Goal: Task Accomplishment & Management: Complete application form

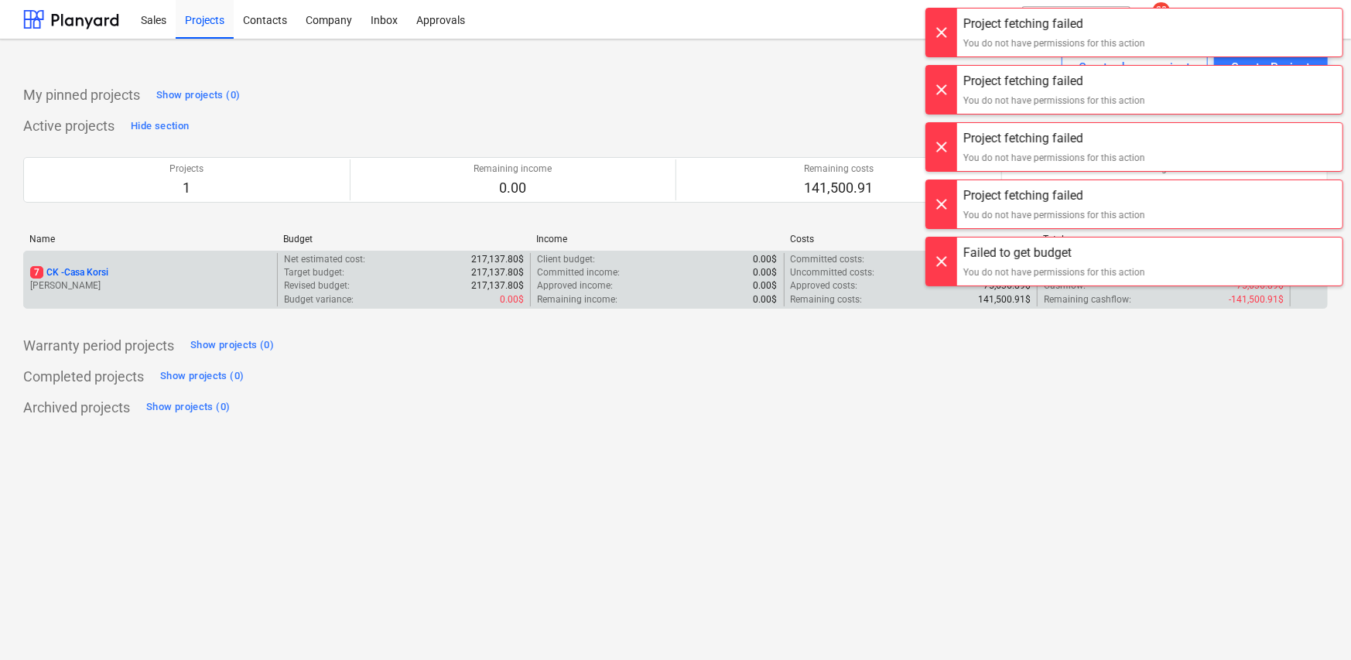
click at [184, 286] on p "[PERSON_NAME]" at bounding box center [150, 285] width 241 height 13
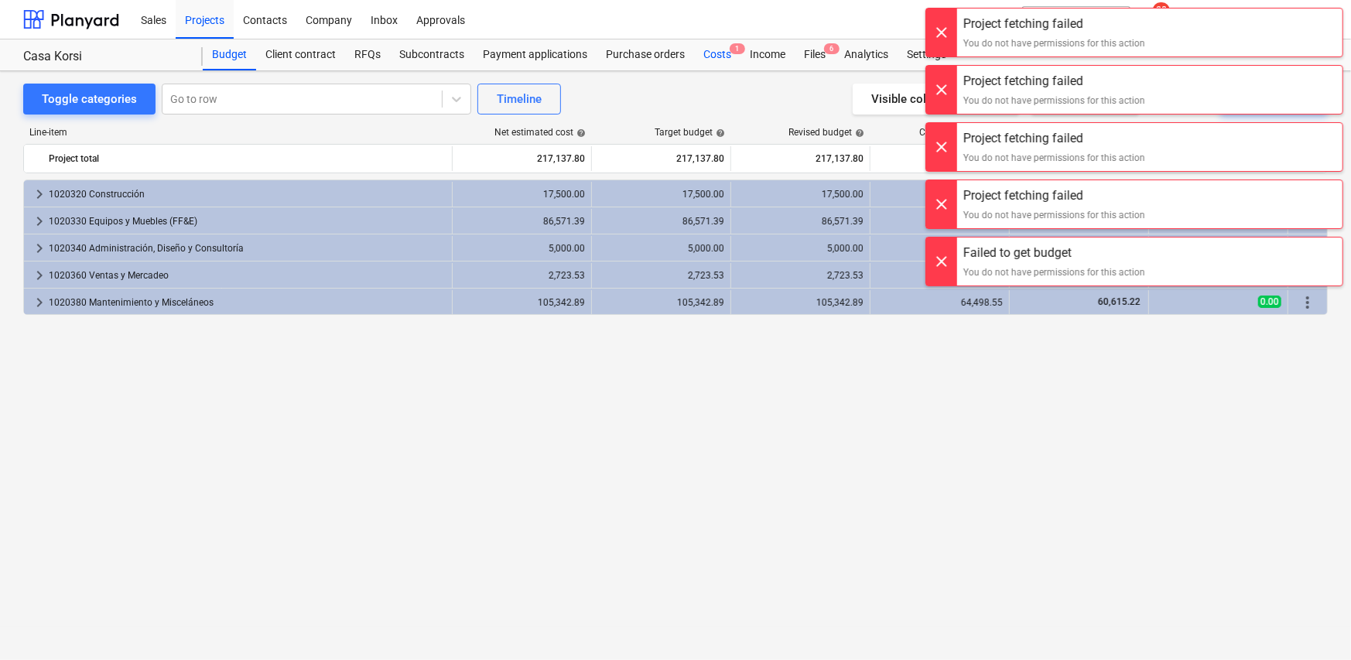
click at [717, 51] on div "Costs 1" at bounding box center [717, 54] width 46 height 31
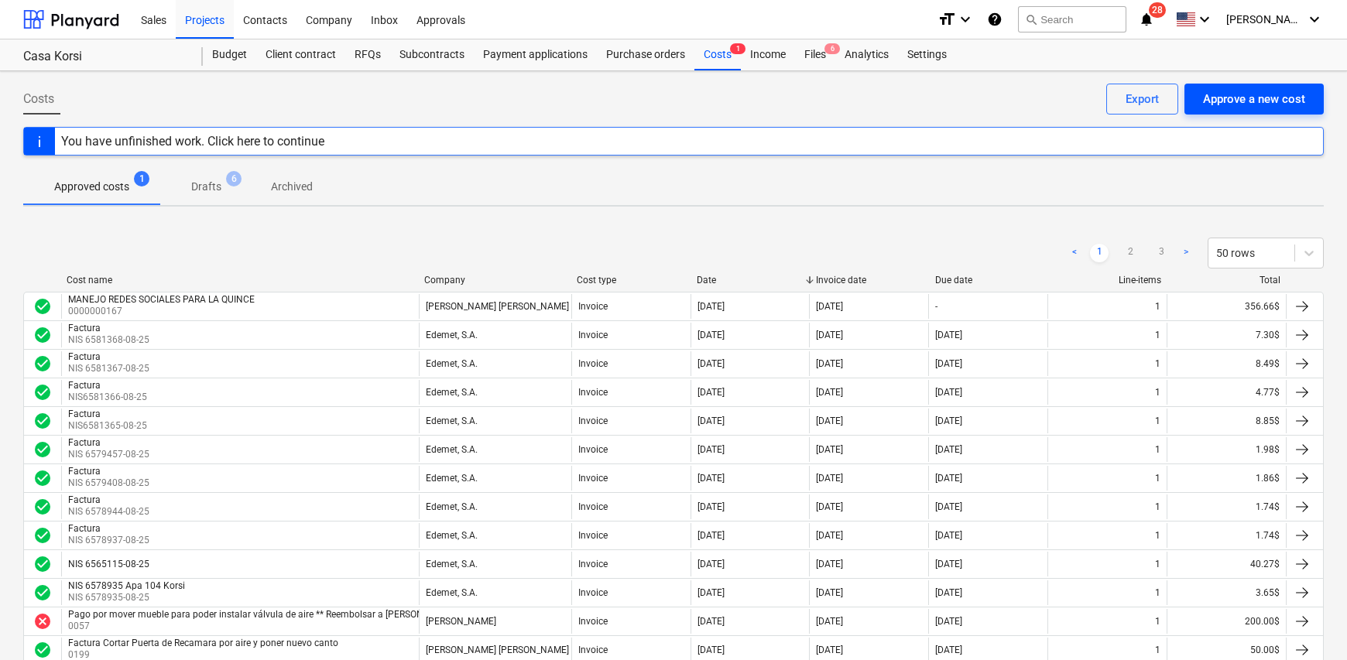
click at [1246, 99] on div "Approve a new cost" at bounding box center [1254, 99] width 102 height 20
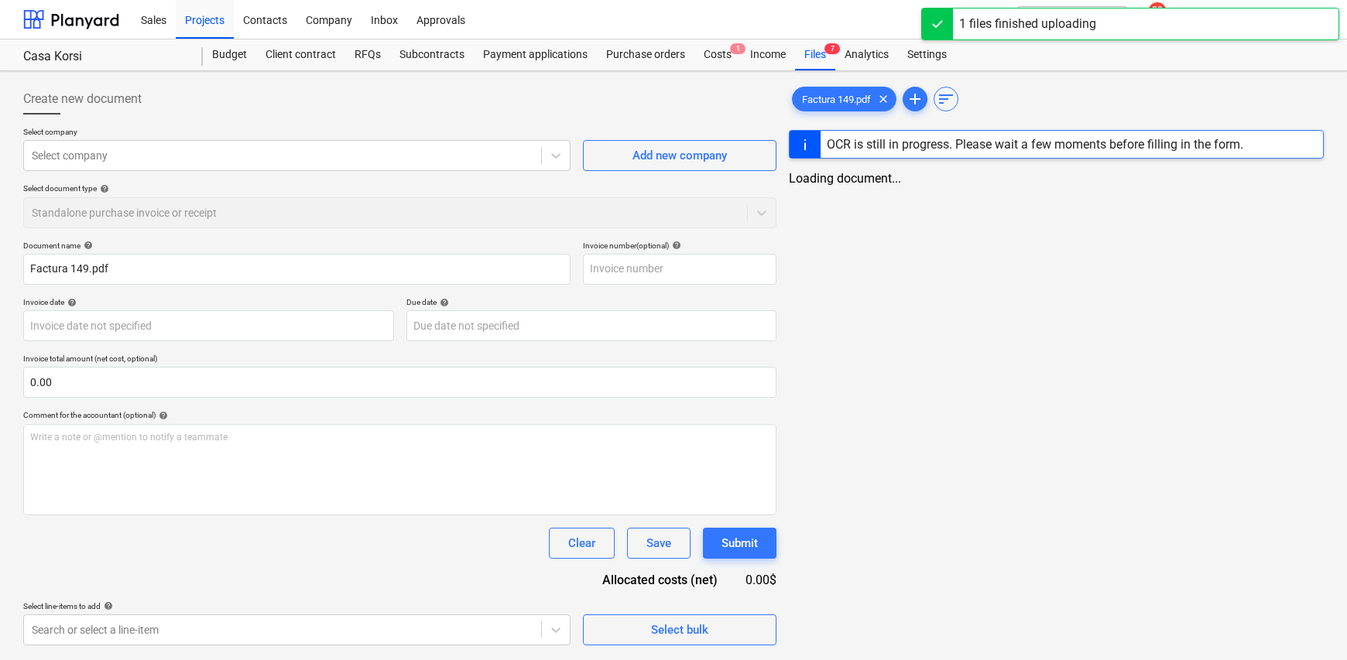
type input "Factura 149.pdf"
click at [658, 266] on input "text" at bounding box center [679, 269] width 193 height 31
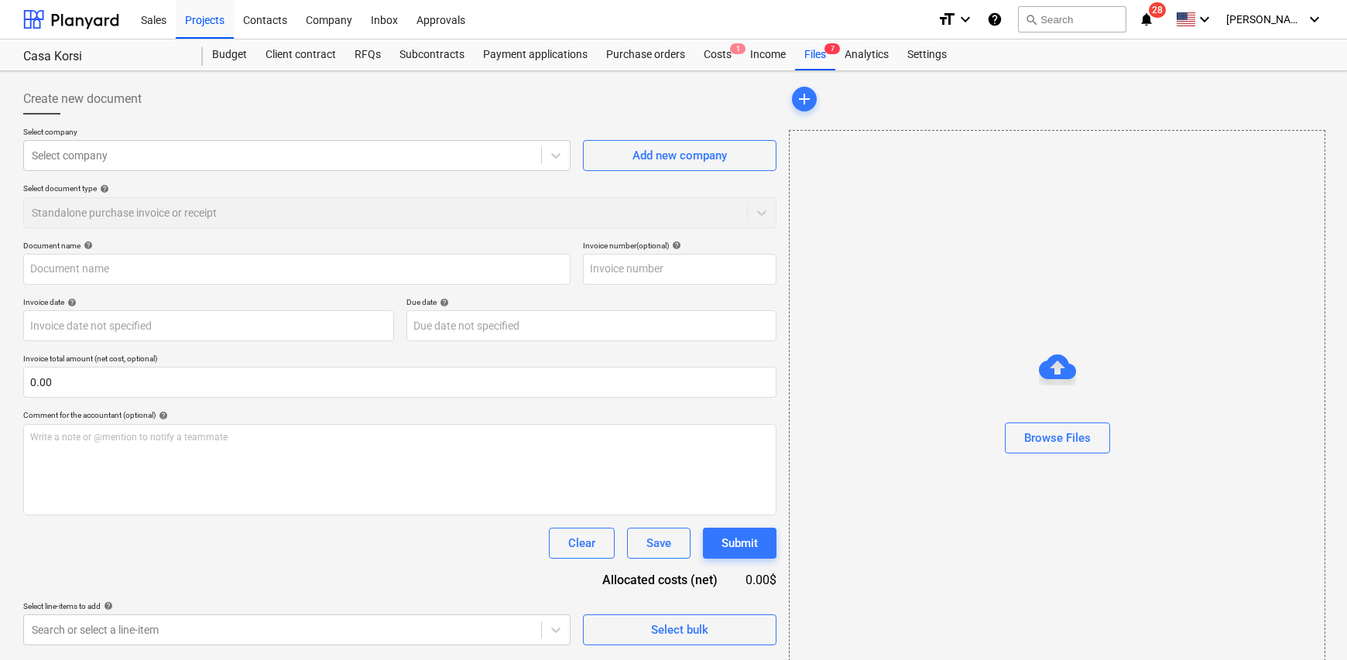
type input "1"
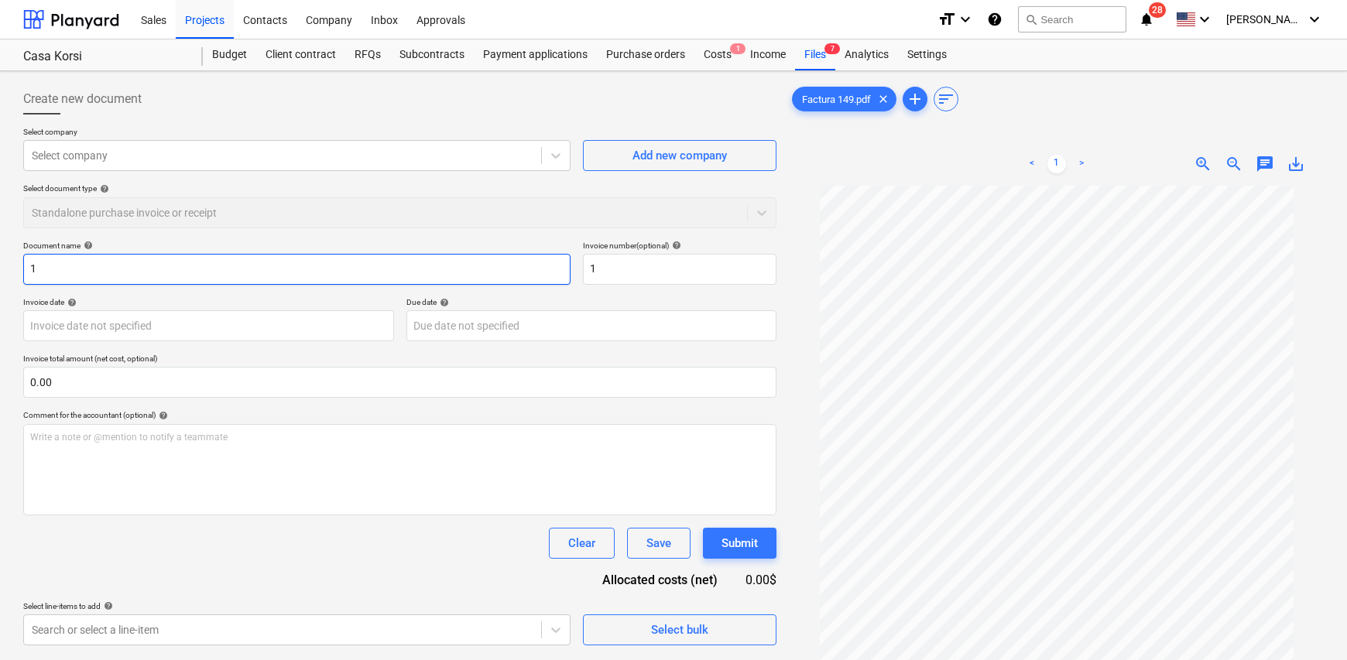
click at [97, 268] on input "1" at bounding box center [296, 269] width 547 height 31
type input "Factura"
click at [671, 262] on input "1" at bounding box center [679, 269] width 193 height 31
type input "0149"
click at [200, 323] on body "Sales Projects Contacts Company Inbox Approvals format_size keyboard_arrow_down…" at bounding box center [673, 330] width 1347 height 660
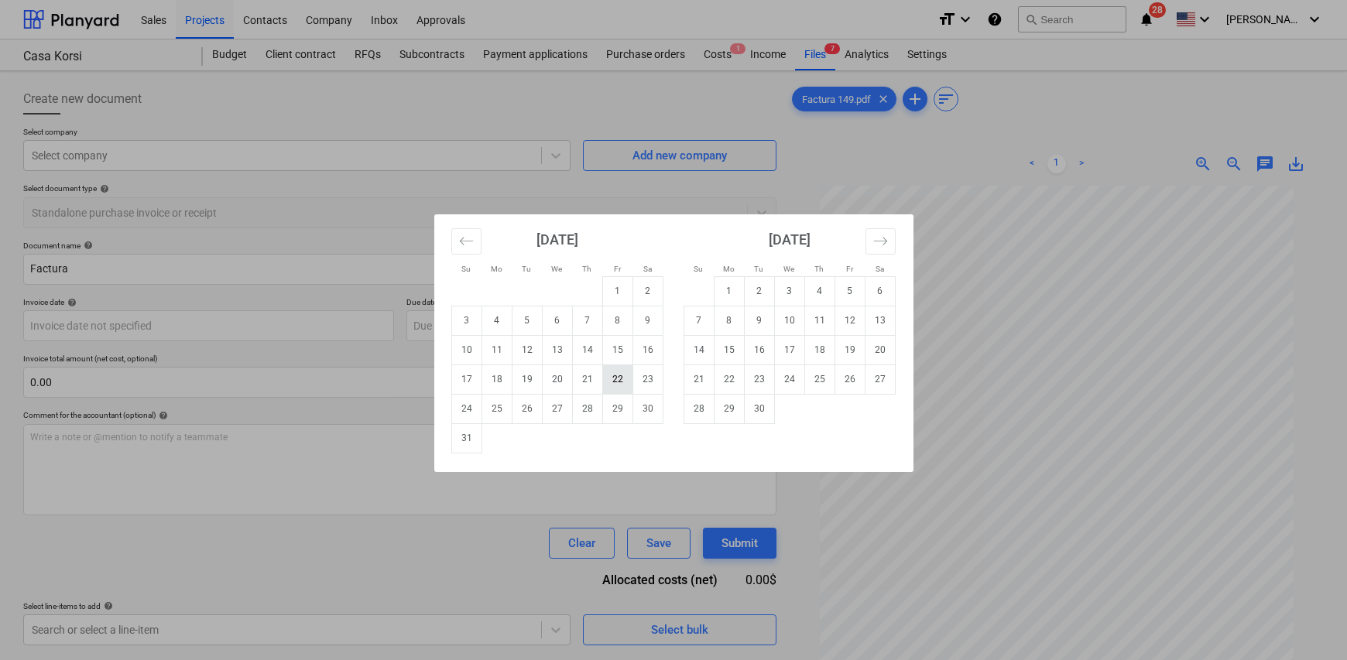
click at [612, 382] on td "22" at bounding box center [617, 379] width 30 height 29
type input "22 Aug 2025"
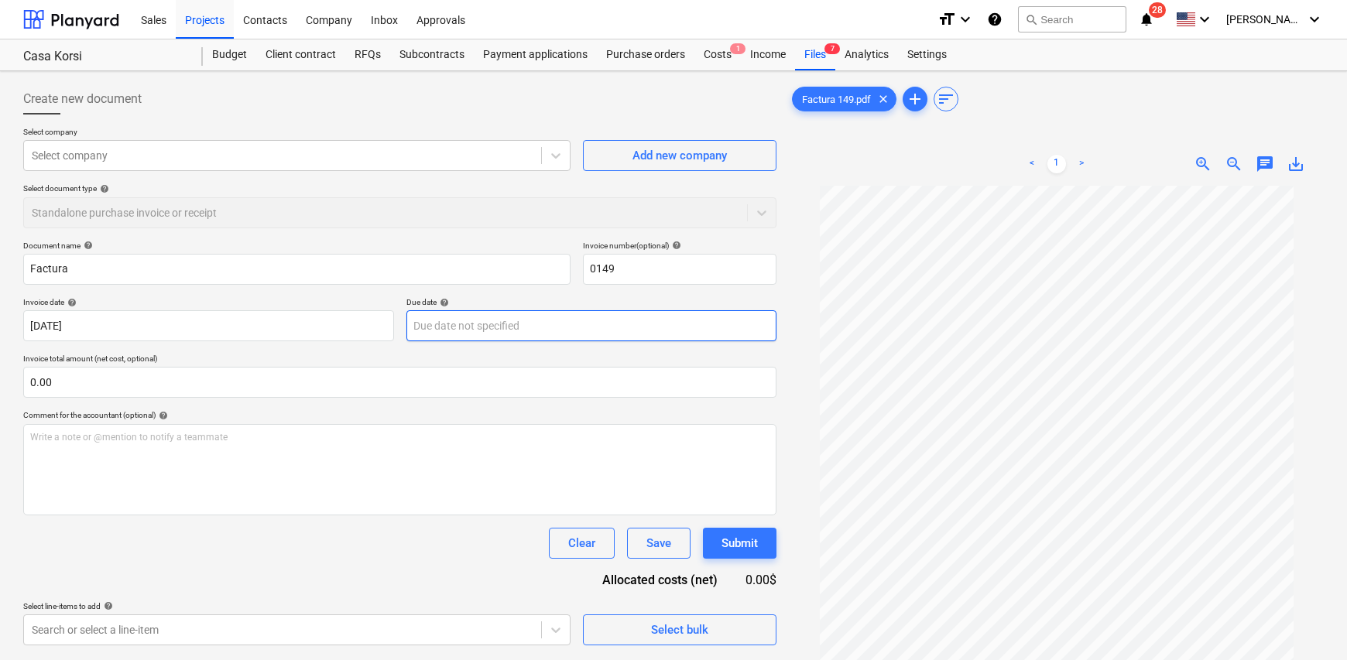
click at [509, 328] on body "Sales Projects Contacts Company Inbox Approvals format_size keyboard_arrow_down…" at bounding box center [673, 330] width 1347 height 660
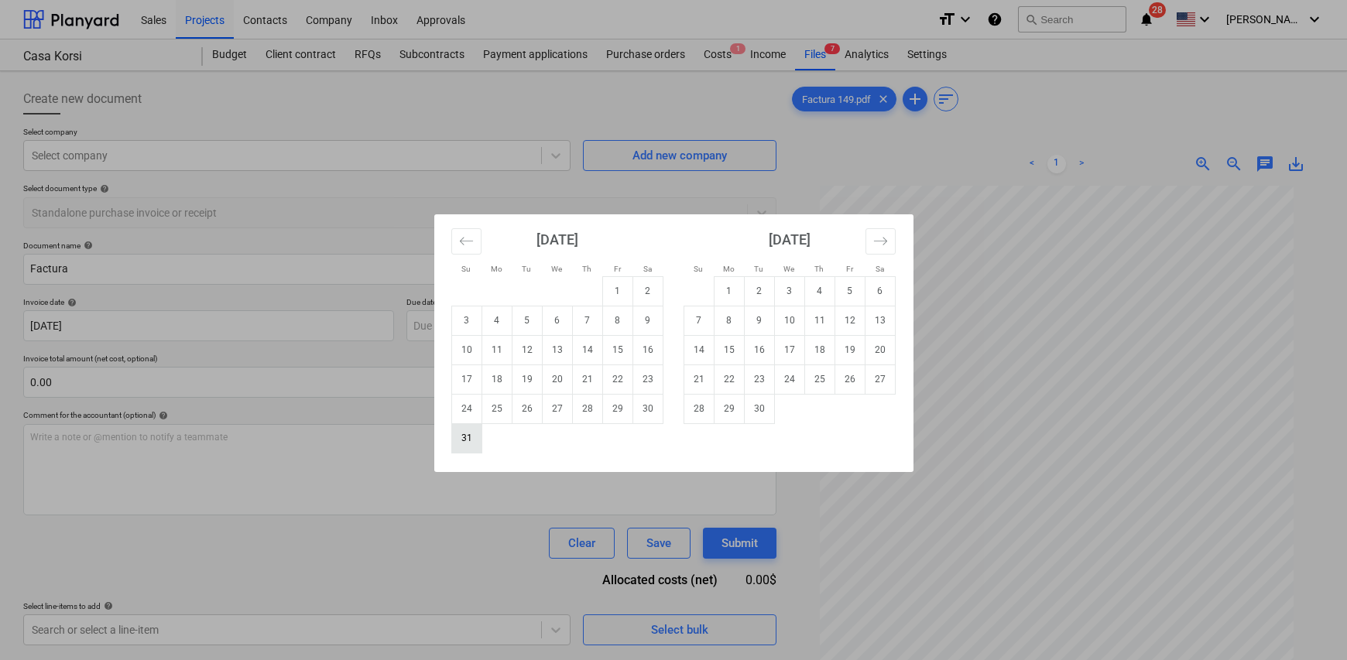
click at [466, 437] on td "31" at bounding box center [466, 437] width 30 height 29
type input "31 Aug 2025"
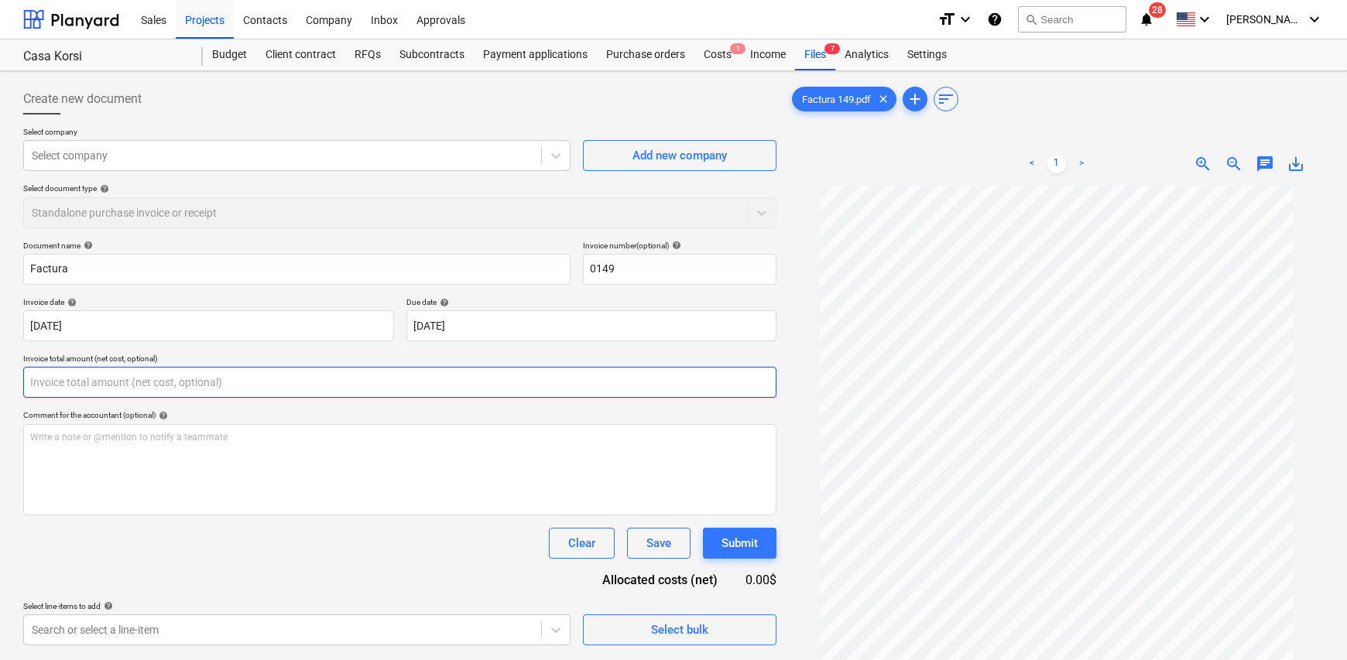
click at [128, 391] on input "text" at bounding box center [399, 382] width 753 height 31
click at [115, 381] on input "text" at bounding box center [399, 382] width 753 height 31
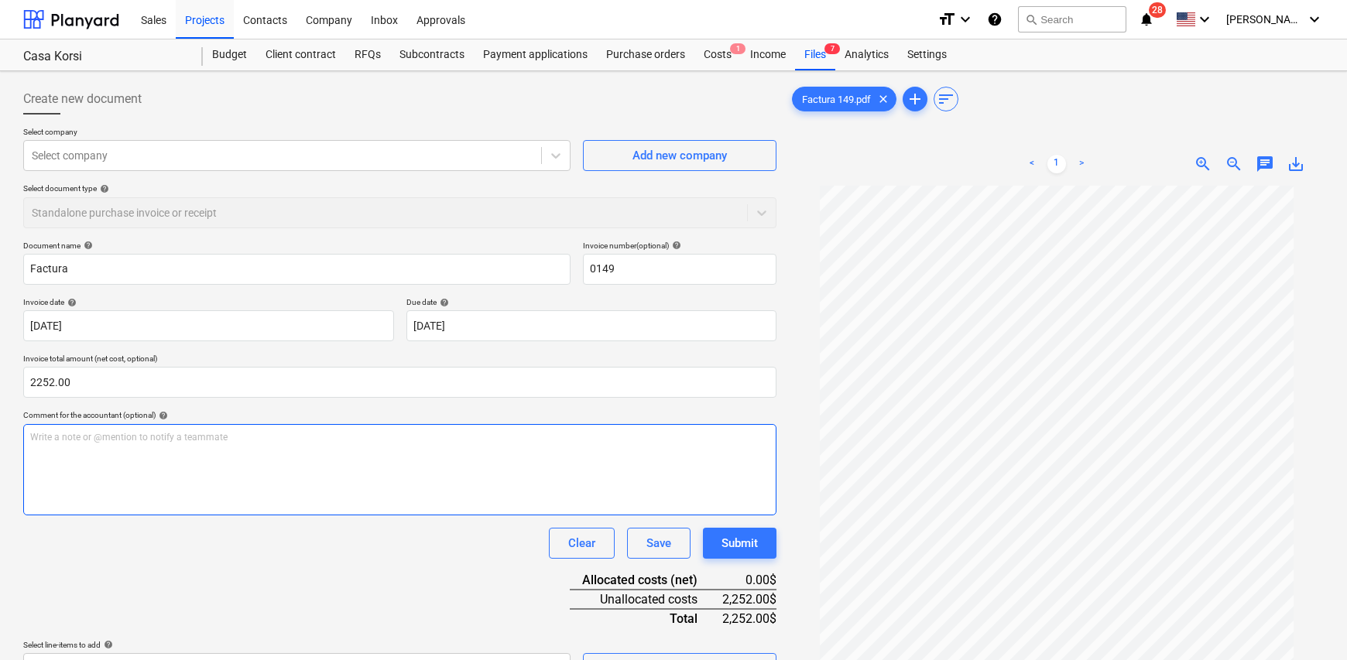
type input "2,252.00"
click at [265, 461] on div "Write a note or @mention to notify a teammate ﻿" at bounding box center [399, 469] width 753 height 91
click at [1198, 98] on div "Factura 149.pdf clear add sort" at bounding box center [1056, 99] width 535 height 31
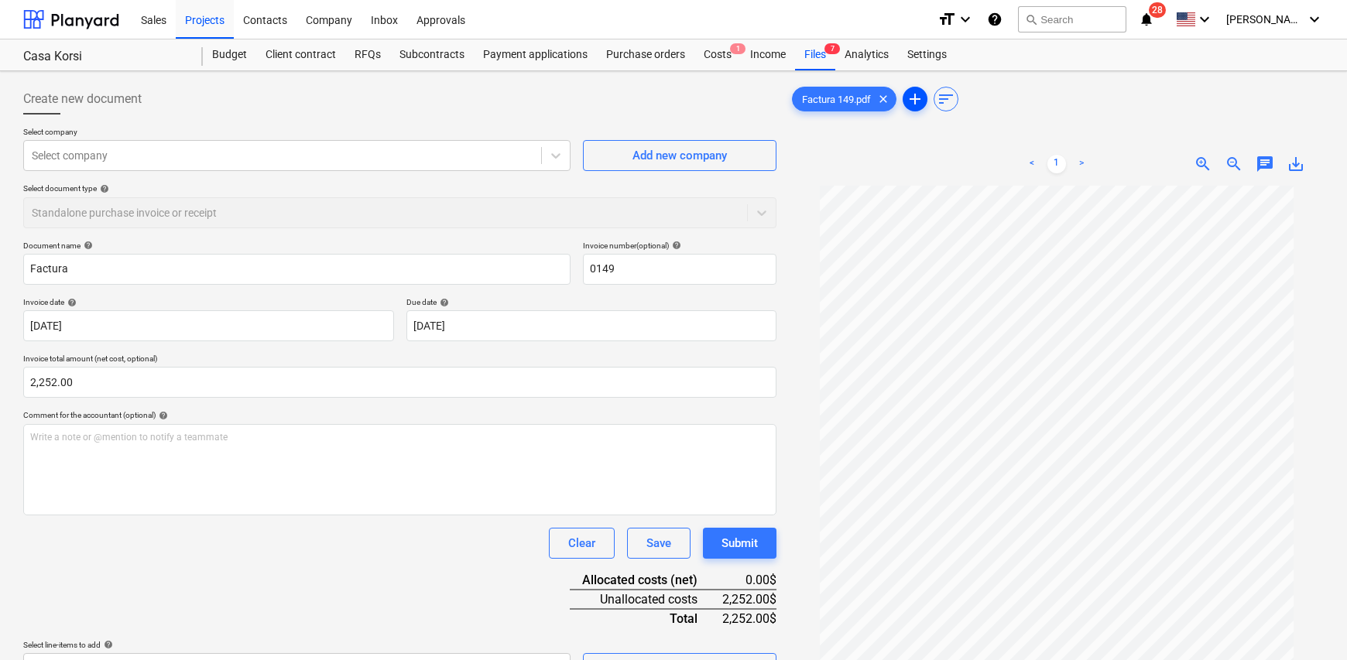
click at [919, 98] on span "add" at bounding box center [915, 99] width 19 height 19
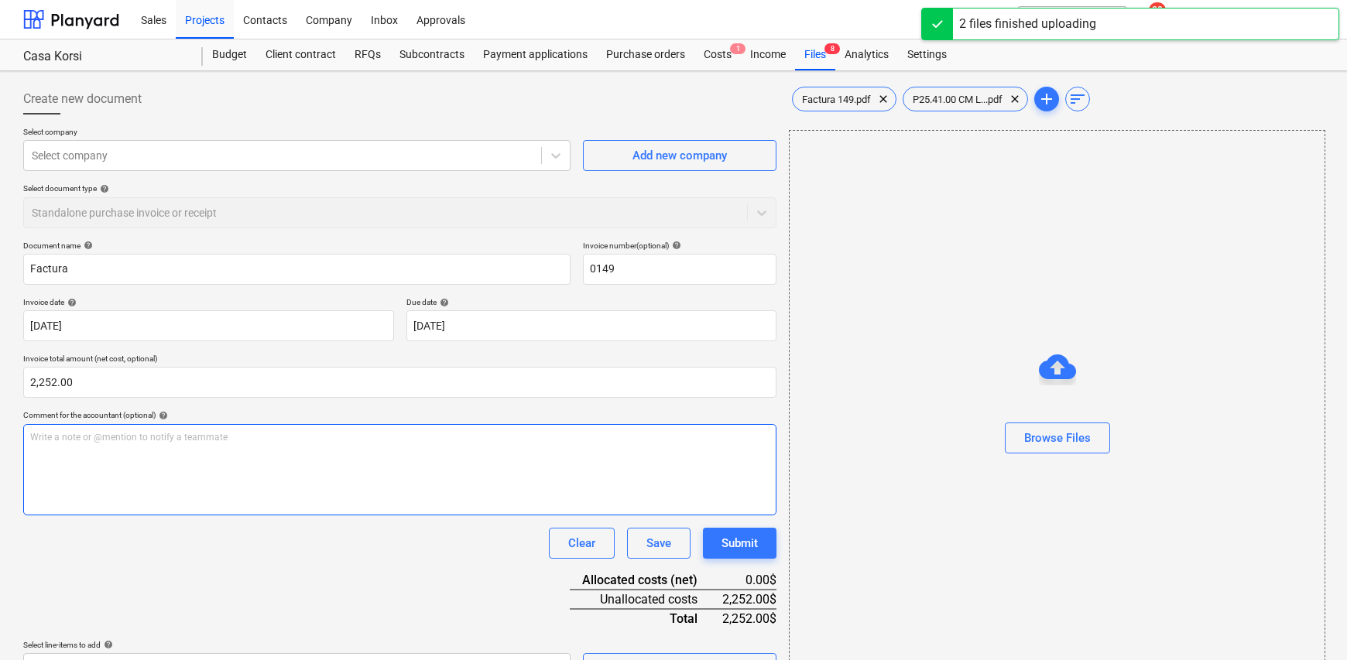
click at [236, 449] on div "Write a note or @mention to notify a teammate ﻿" at bounding box center [399, 469] width 753 height 91
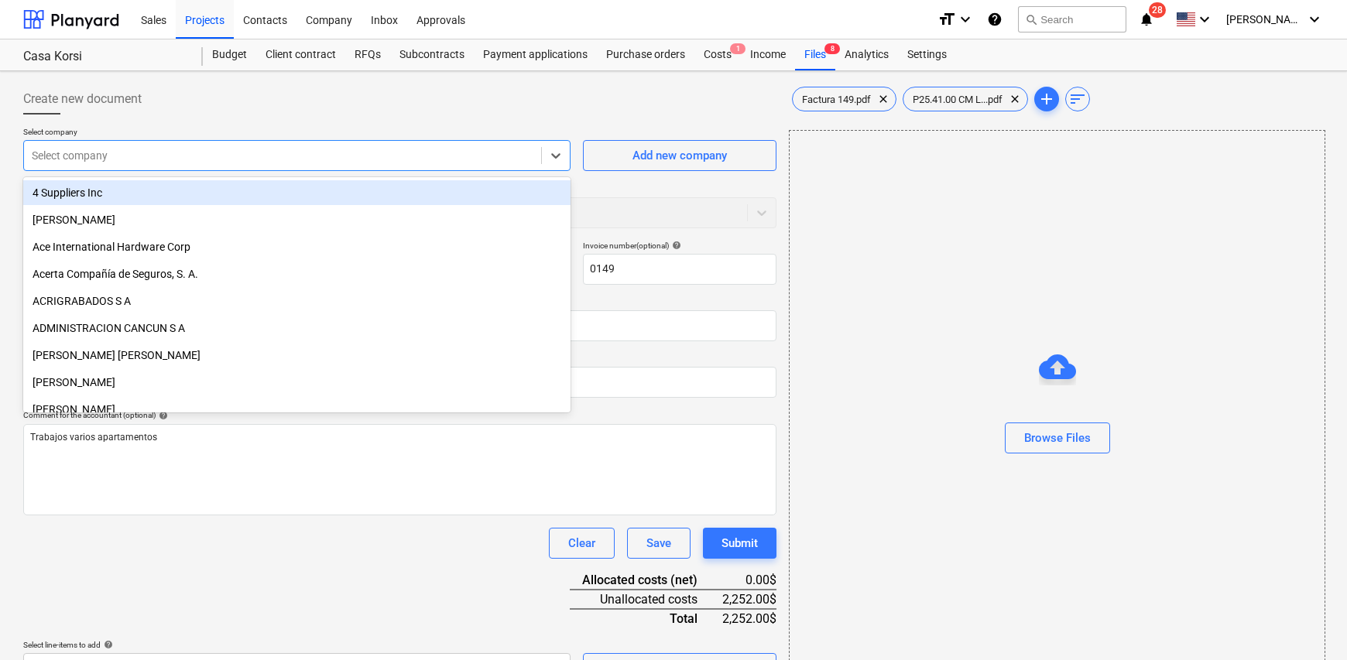
click at [219, 150] on div at bounding box center [283, 155] width 502 height 15
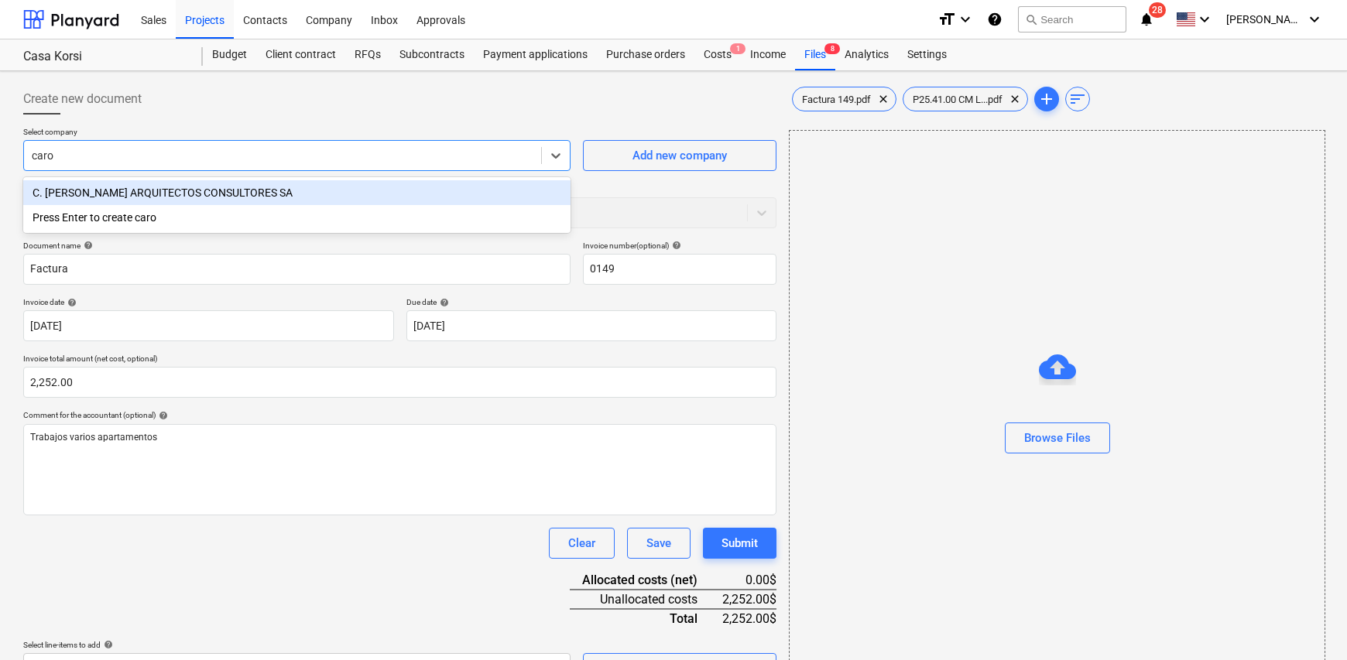
type input "carol"
click at [195, 193] on div "C. [PERSON_NAME] ARQUITECTOS CONSULTORES SA" at bounding box center [296, 192] width 547 height 25
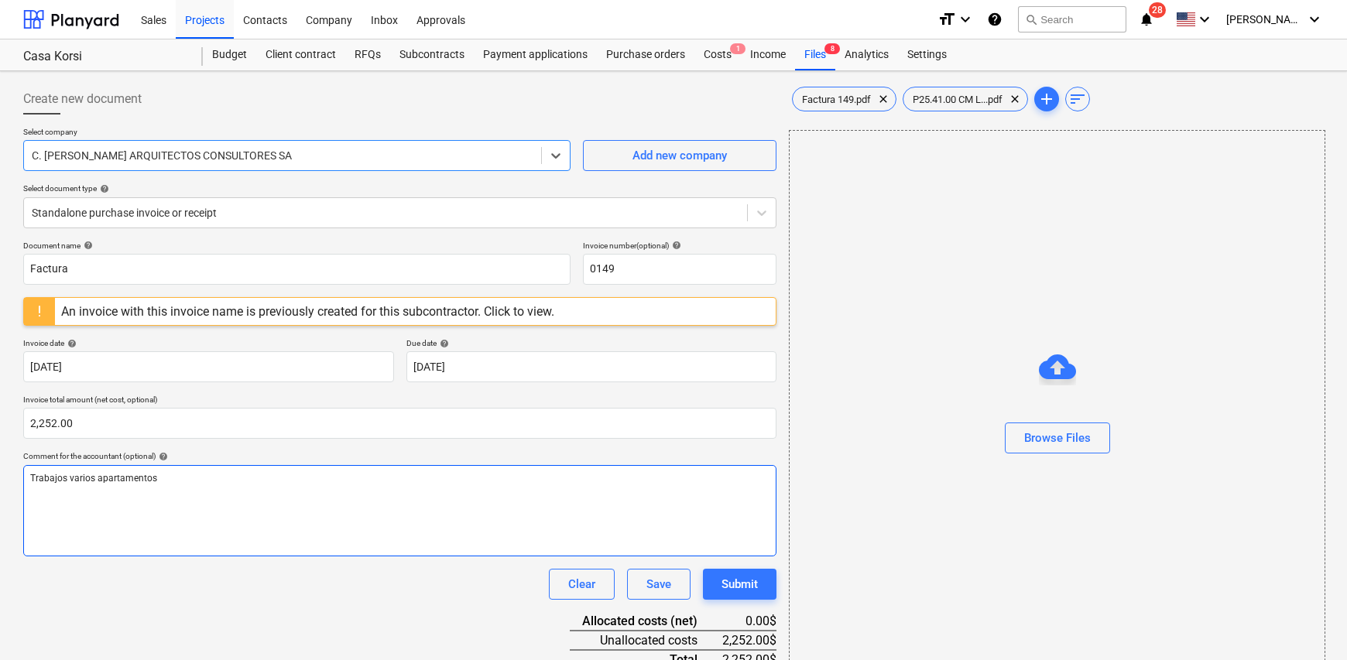
click at [260, 481] on p "Trabajos varios apartamentos" at bounding box center [399, 478] width 739 height 13
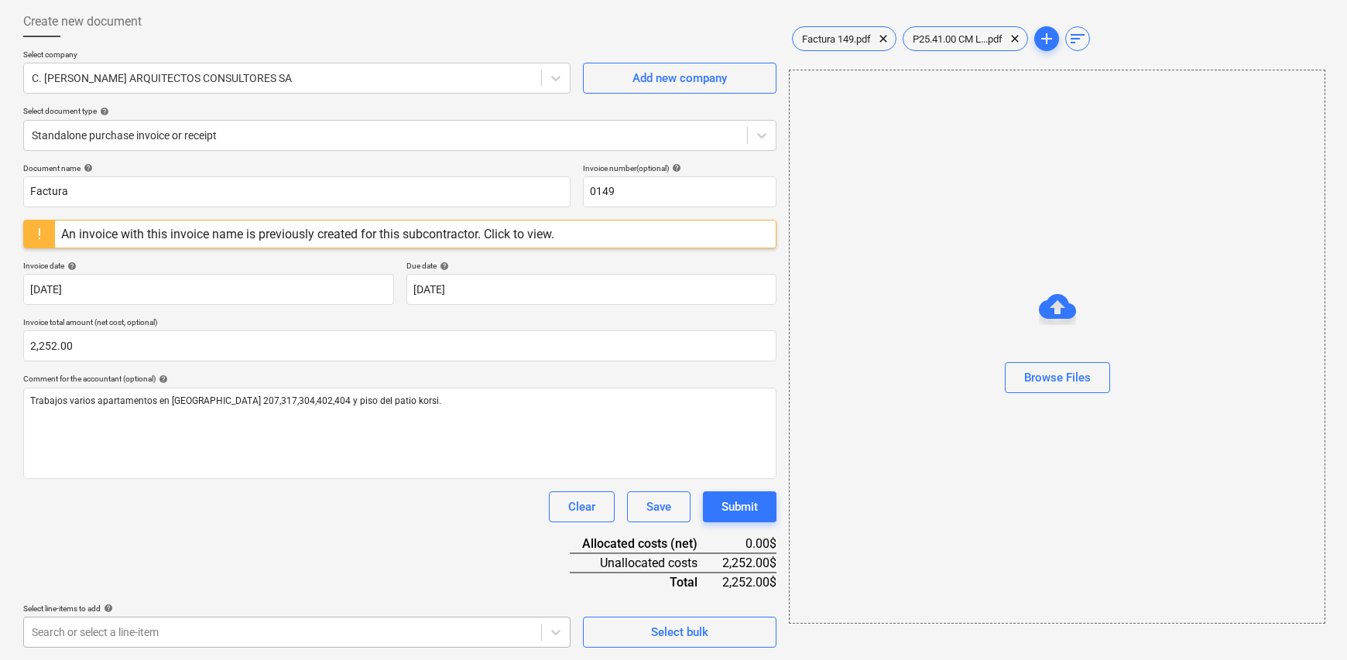
click at [145, 583] on body "Sales Projects Contacts Company Inbox Approvals format_size keyboard_arrow_down…" at bounding box center [673, 253] width 1347 height 660
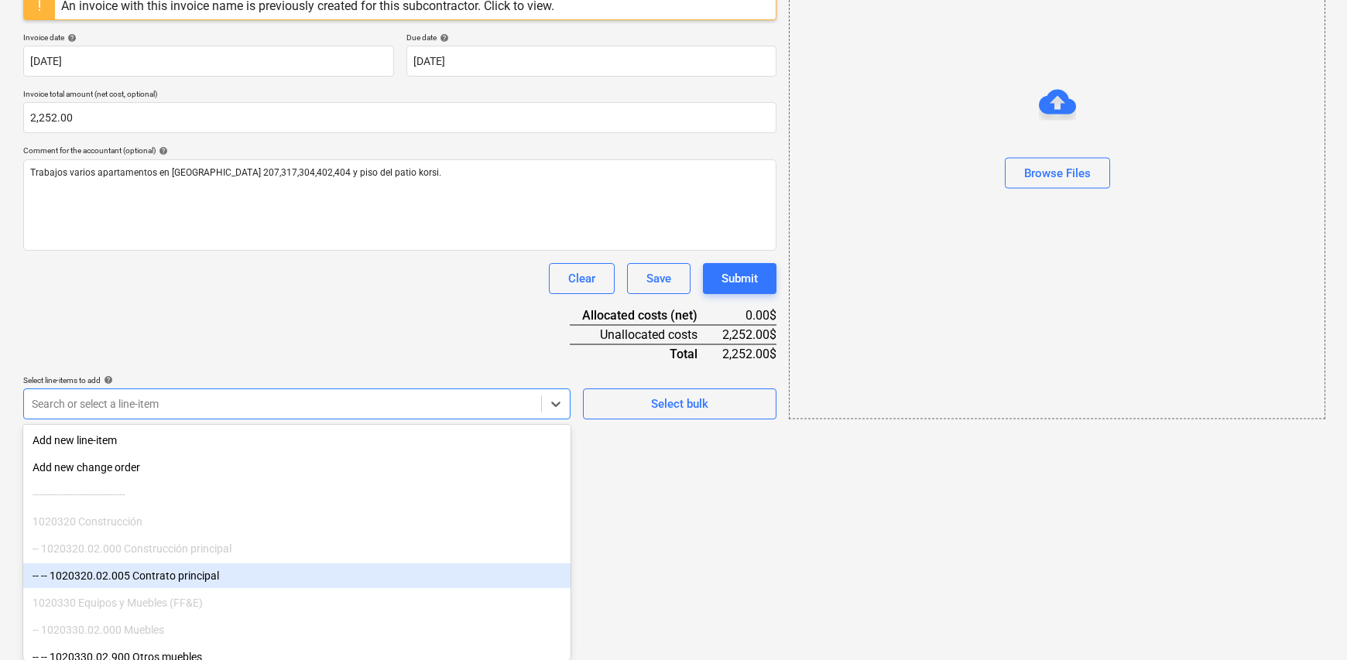
scroll to position [310, 0]
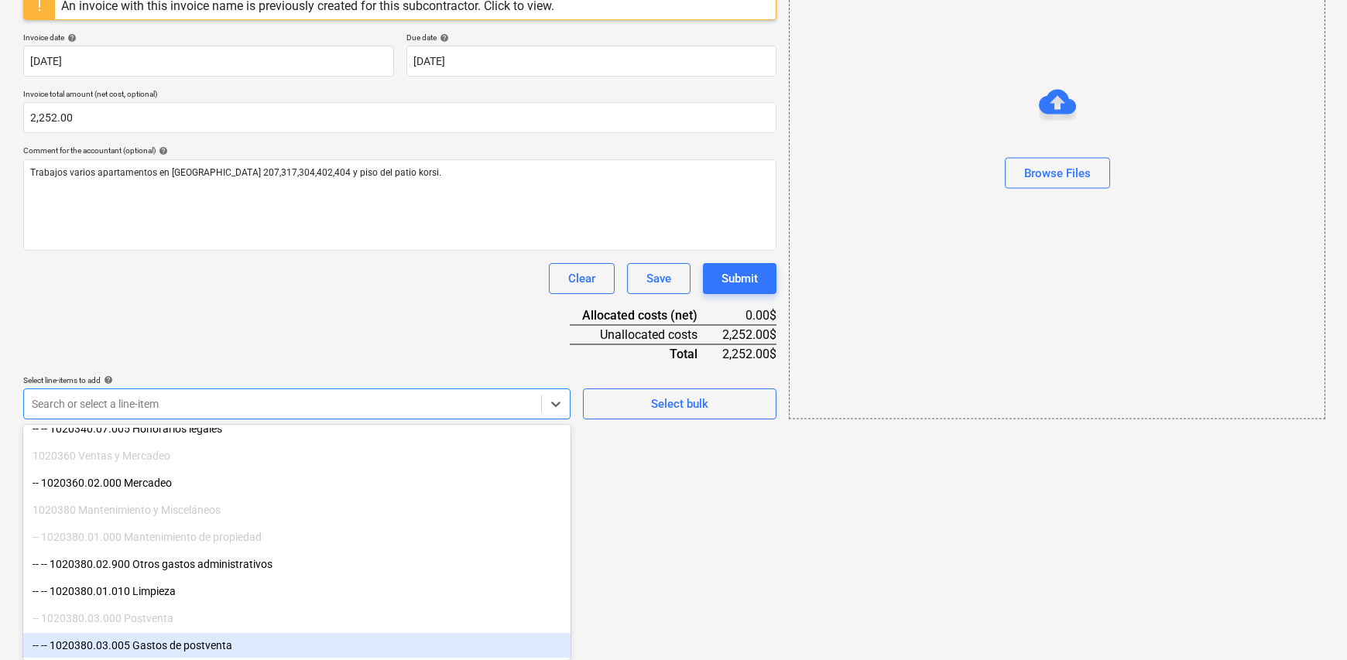
drag, startPoint x: 199, startPoint y: 632, endPoint x: 201, endPoint y: 647, distance: 14.9
click at [201, 647] on div "-- -- 1020380.03.005 Gastos de postventa" at bounding box center [296, 645] width 547 height 25
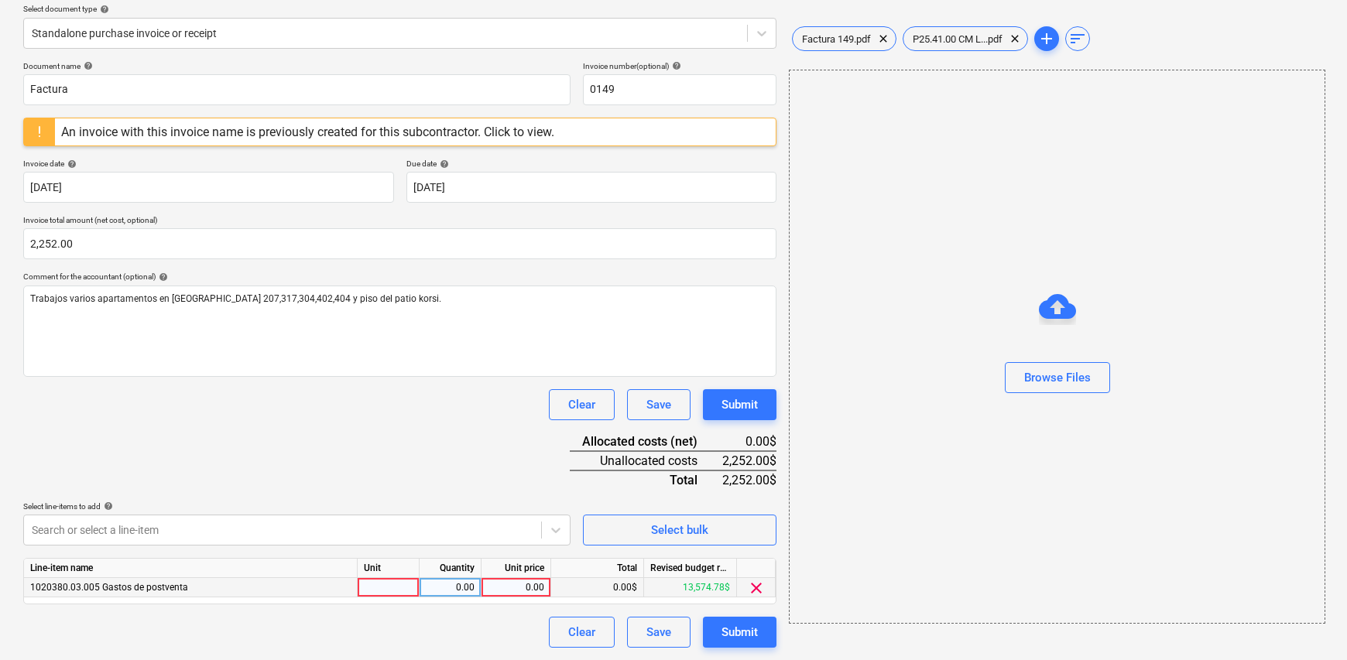
scroll to position [179, 0]
click at [659, 481] on html "Sales Projects Contacts Company Inbox Approvals format_size keyboard_arrow_down…" at bounding box center [673, 151] width 1347 height 660
click at [400, 590] on div at bounding box center [389, 588] width 62 height 19
type input "1"
click at [439, 587] on div "0.00" at bounding box center [450, 588] width 49 height 19
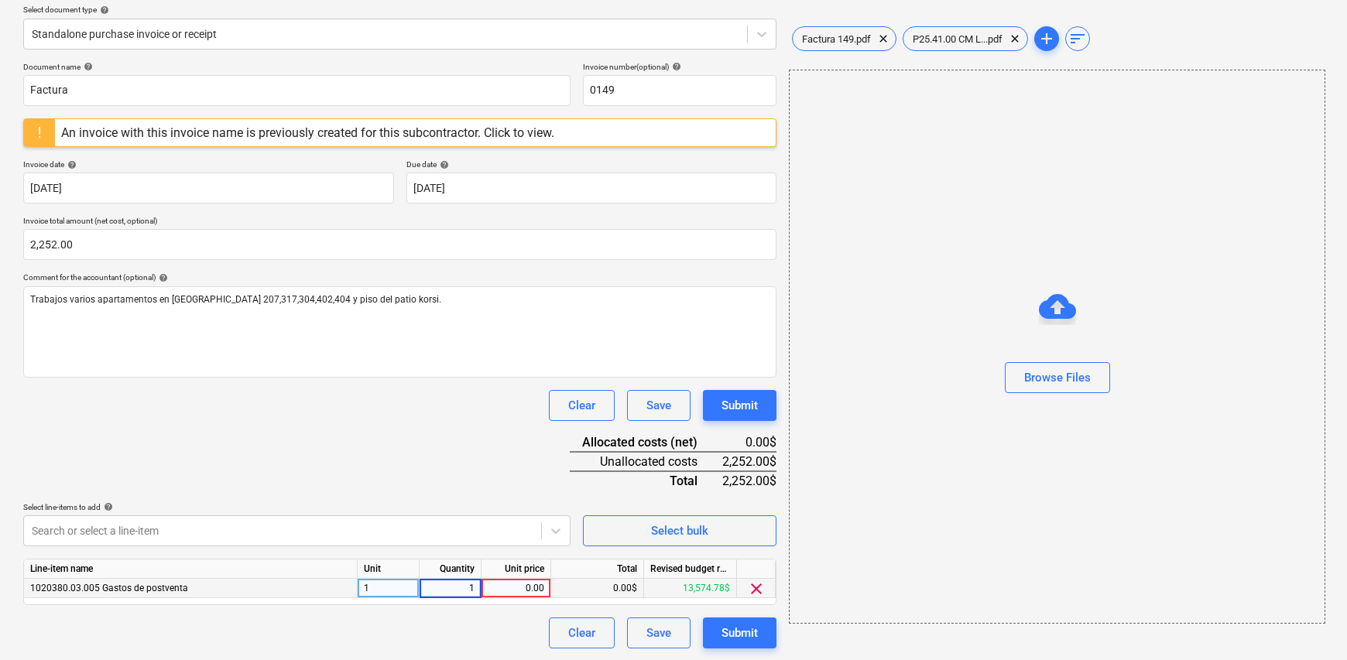
click at [509, 583] on div "0.00" at bounding box center [516, 588] width 57 height 19
type input "2252.35"
click at [457, 461] on div "Document name help Factura Invoice number (optional) help 0149 An invoice with …" at bounding box center [399, 355] width 753 height 587
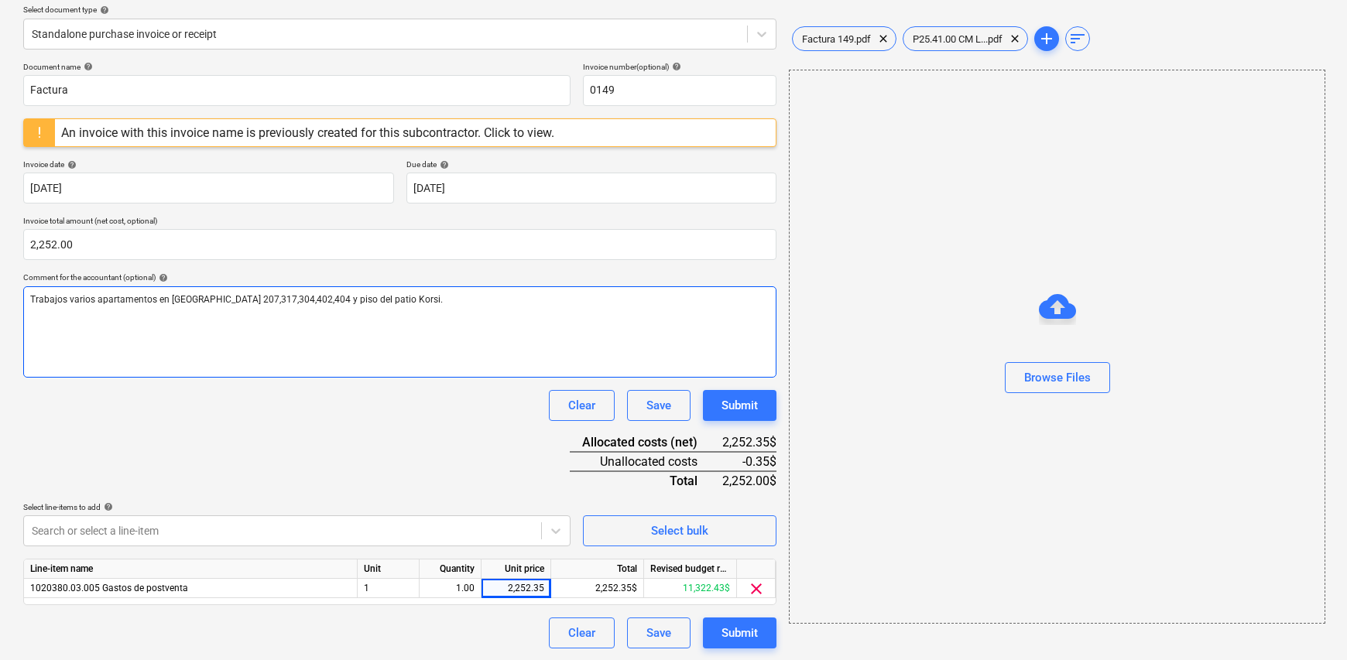
click at [391, 305] on div "Trabajos varios apartamentos en Korsi 207,317,304,402,404 y piso del patio Kors…" at bounding box center [399, 331] width 753 height 91
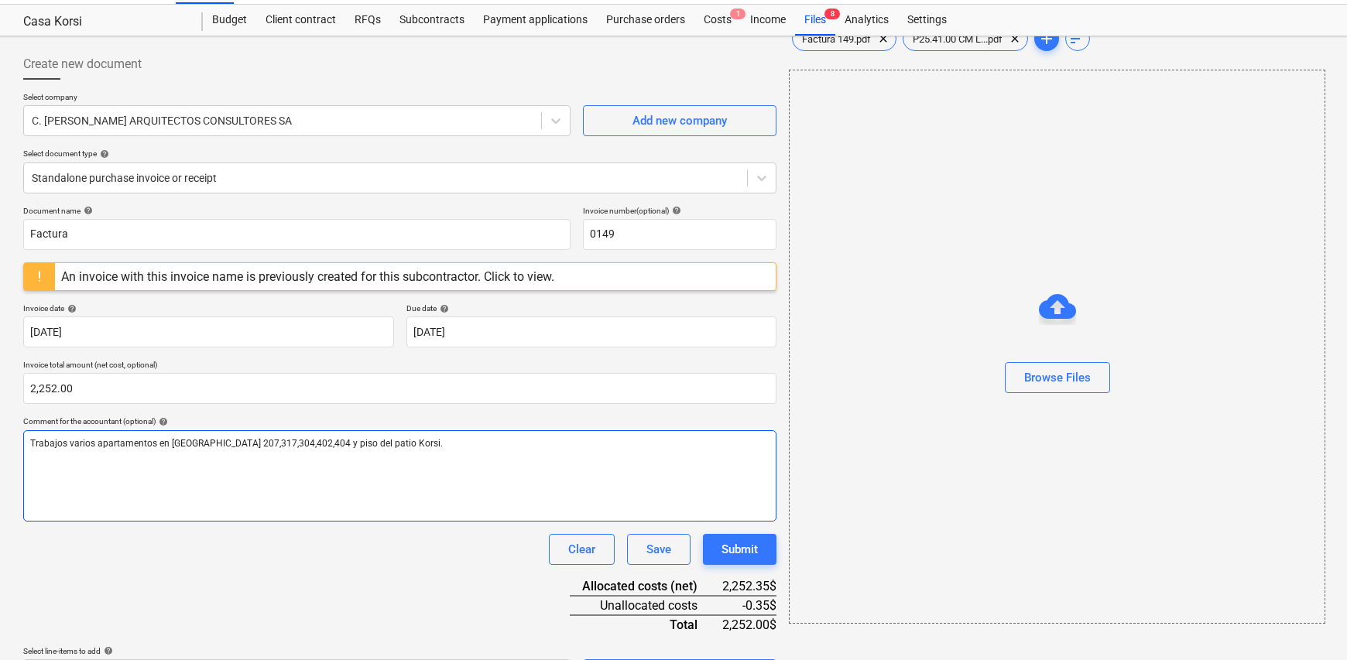
scroll to position [0, 0]
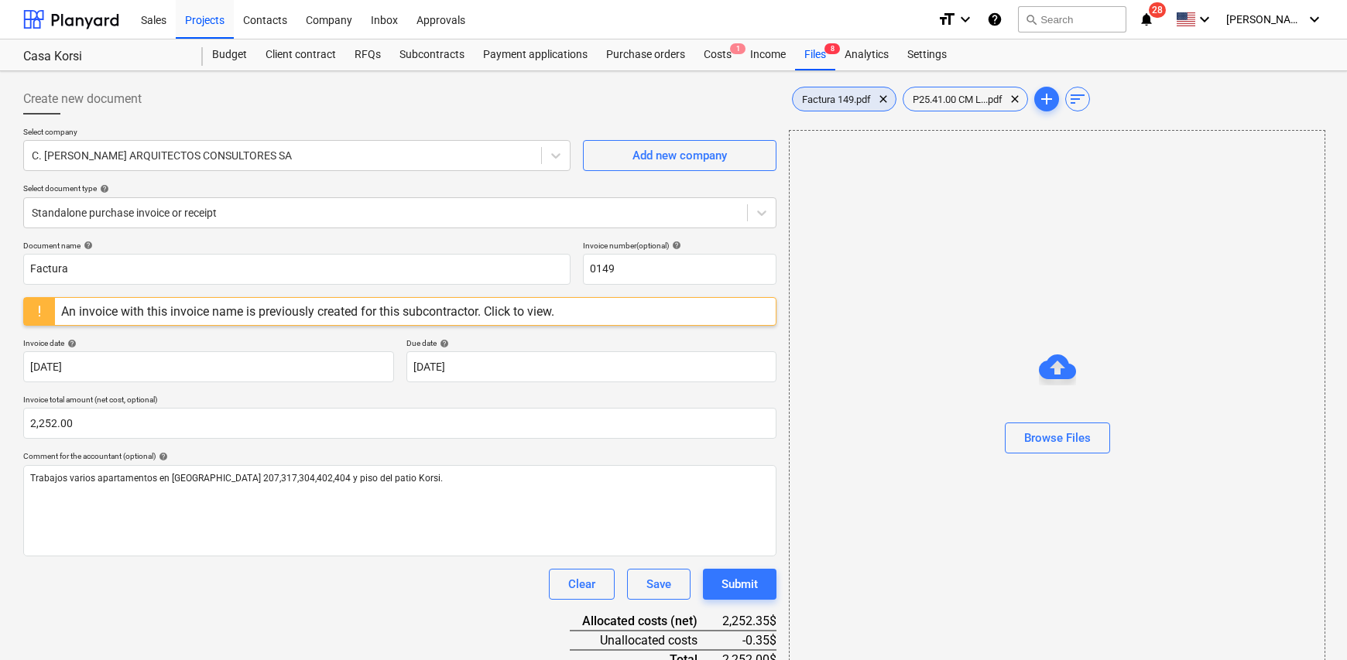
click at [839, 94] on span "Factura 149.pdf" at bounding box center [836, 100] width 87 height 12
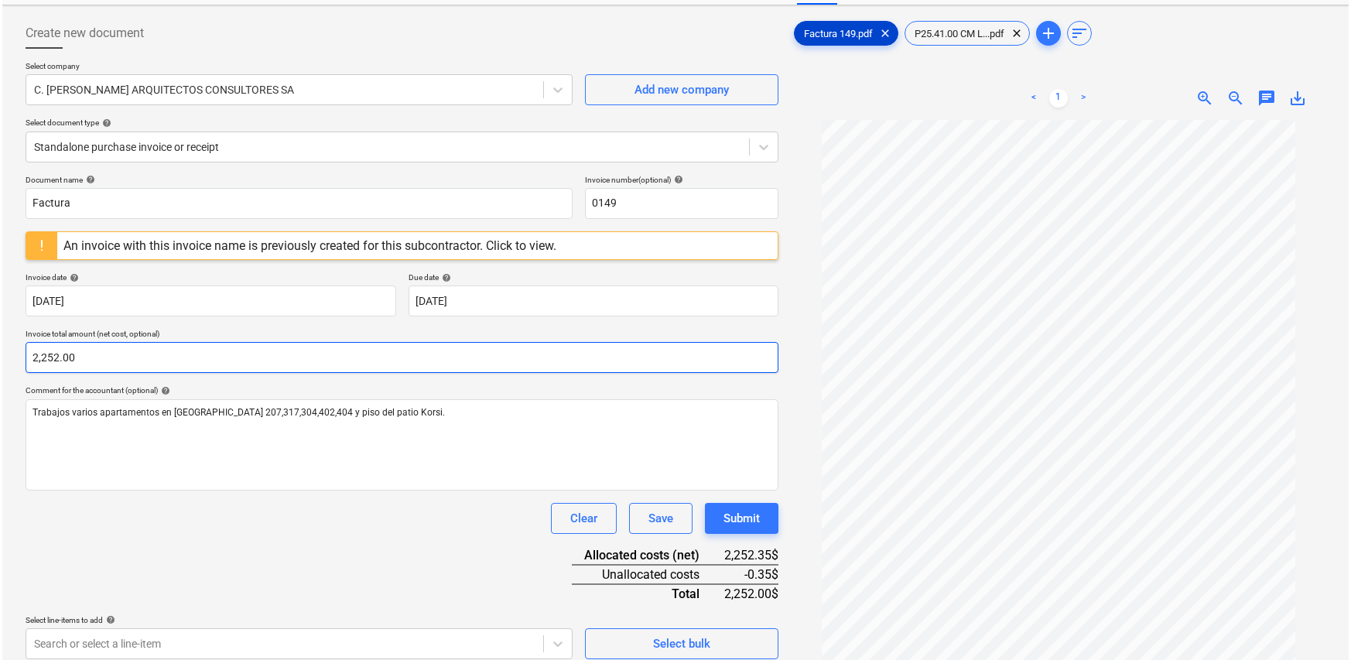
scroll to position [179, 0]
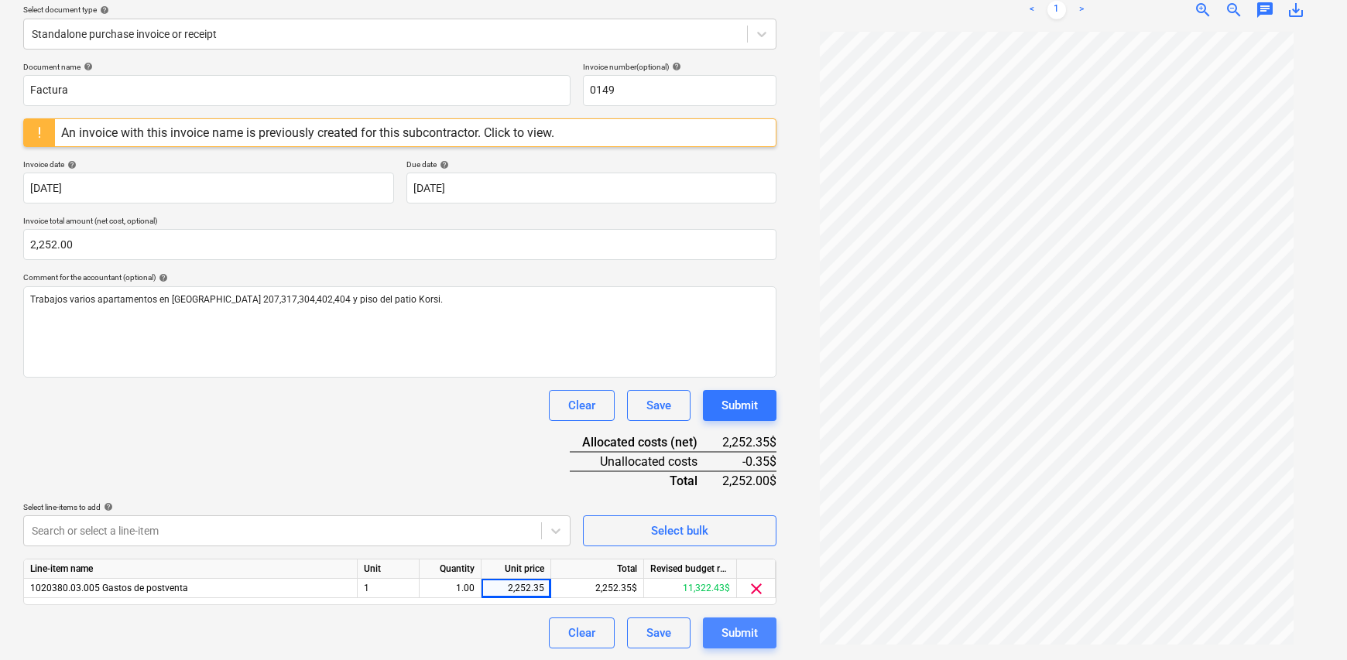
click at [748, 632] on div "Submit" at bounding box center [739, 633] width 36 height 20
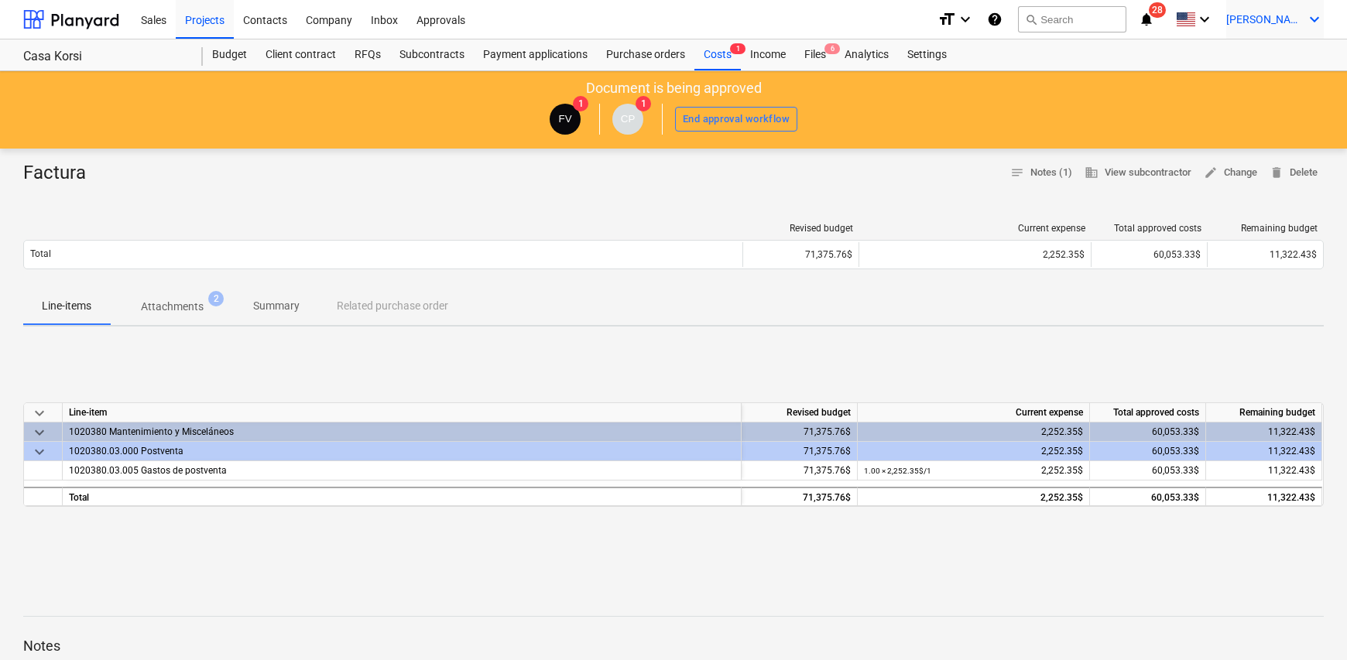
click at [1319, 20] on icon "keyboard_arrow_down" at bounding box center [1314, 19] width 19 height 19
click at [1271, 84] on div "Log out" at bounding box center [1277, 85] width 93 height 25
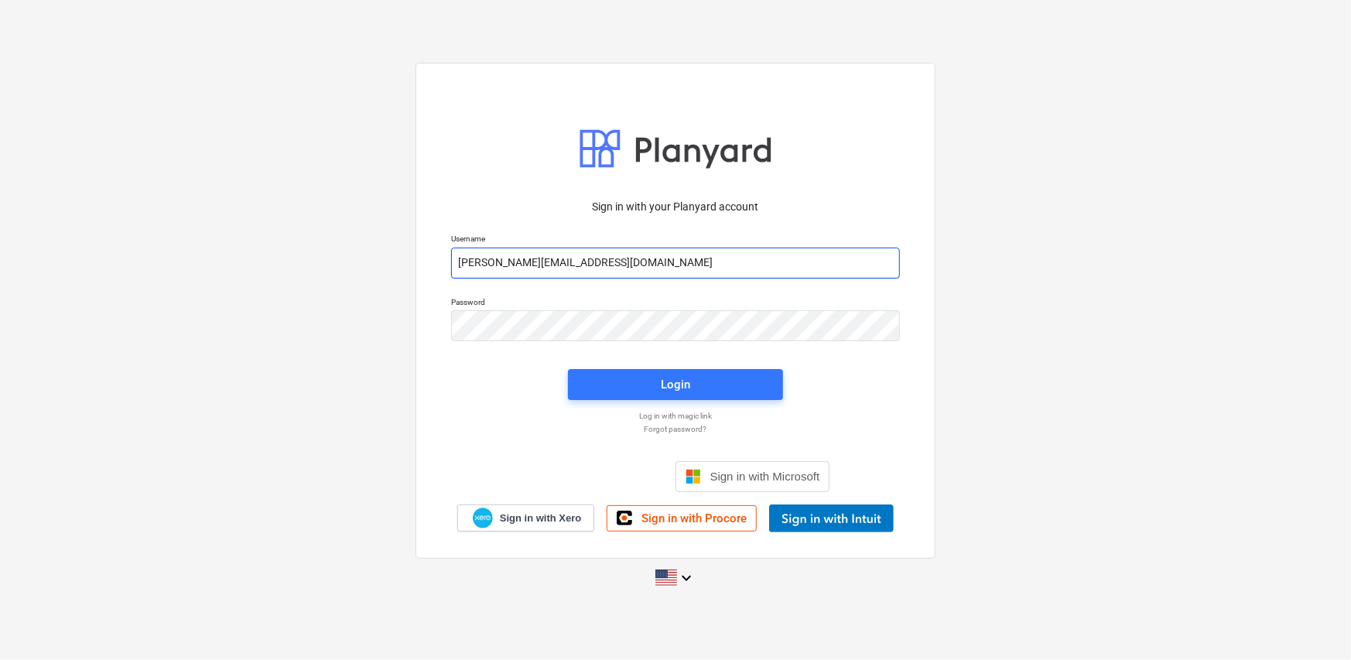
click at [585, 269] on input "fernando+l15@conservatoriosa.com" at bounding box center [675, 263] width 449 height 31
type input "fernando+hsd@conservatoriosa.com"
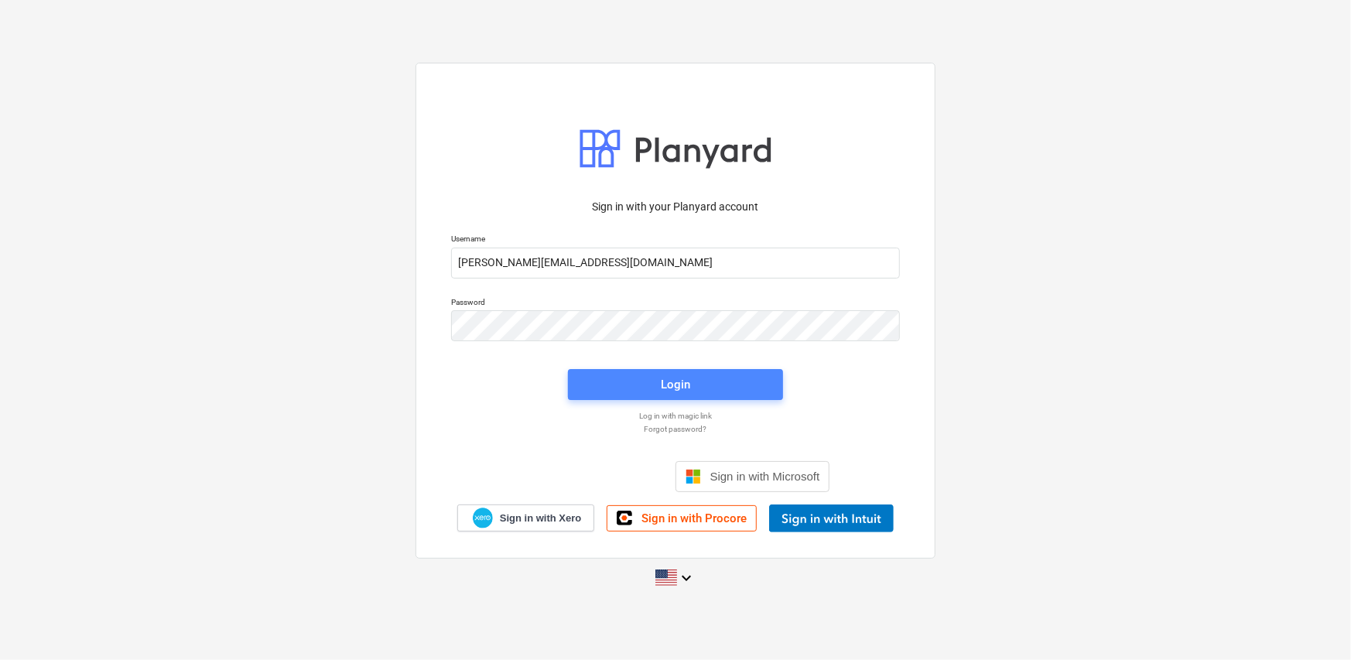
click at [674, 384] on div "Login" at bounding box center [675, 385] width 29 height 20
